Goal: Task Accomplishment & Management: Use online tool/utility

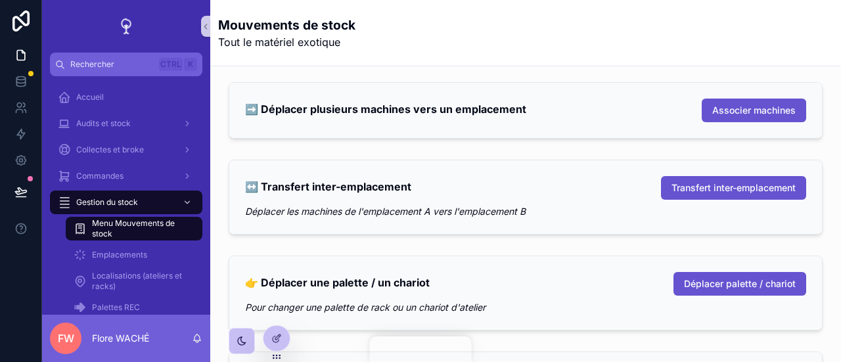
scroll to position [459, 0]
